Goal: Information Seeking & Learning: Learn about a topic

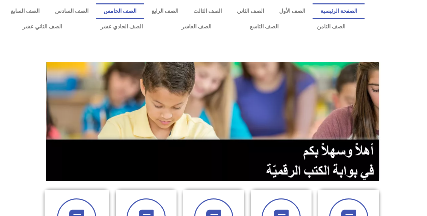
click at [135, 11] on link "الصف الخامس" at bounding box center [120, 11] width 48 height 16
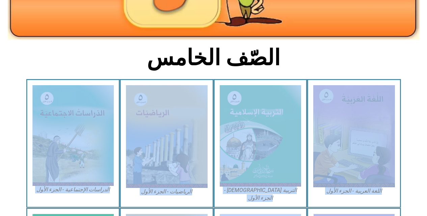
scroll to position [389, 0]
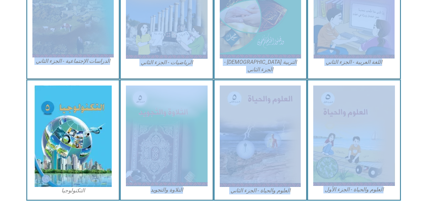
drag, startPoint x: 139, startPoint y: 199, endPoint x: 142, endPoint y: 182, distance: 16.7
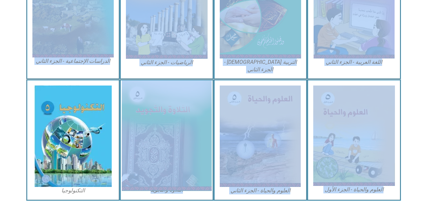
drag, startPoint x: 285, startPoint y: 35, endPoint x: 175, endPoint y: 93, distance: 124.6
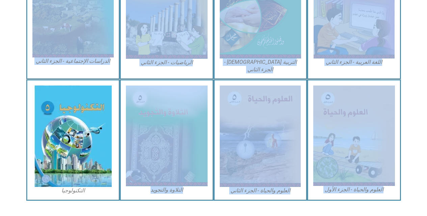
drag, startPoint x: 175, startPoint y: 93, endPoint x: 365, endPoint y: 198, distance: 217.7
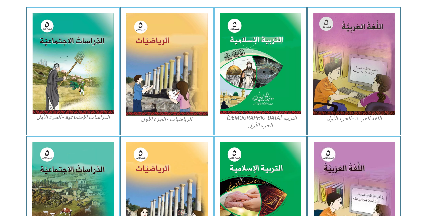
scroll to position [162, 0]
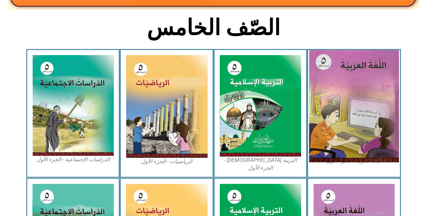
click at [323, 82] on img at bounding box center [354, 106] width 90 height 112
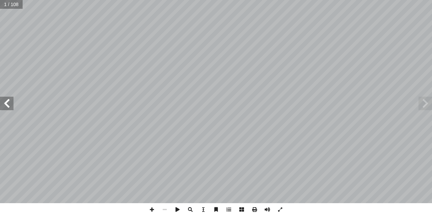
click at [5, 105] on span at bounding box center [6, 102] width 13 height 13
click at [6, 105] on span at bounding box center [6, 102] width 13 height 13
click at [7, 105] on span at bounding box center [6, 102] width 13 height 13
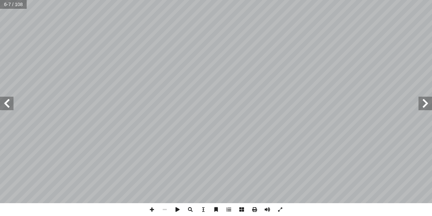
click at [7, 105] on span at bounding box center [6, 102] width 13 height 13
drag, startPoint x: 38, startPoint y: 203, endPoint x: 155, endPoint y: 208, distance: 116.8
click at [155, 208] on span at bounding box center [151, 209] width 13 height 13
click at [161, 210] on span at bounding box center [164, 209] width 13 height 13
click at [9, 108] on span at bounding box center [6, 102] width 13 height 13
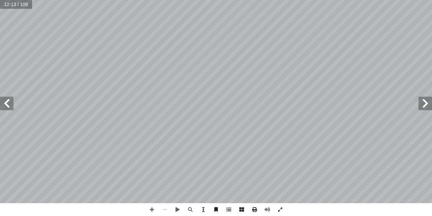
click at [420, 106] on span at bounding box center [424, 102] width 13 height 13
